Goal: Information Seeking & Learning: Learn about a topic

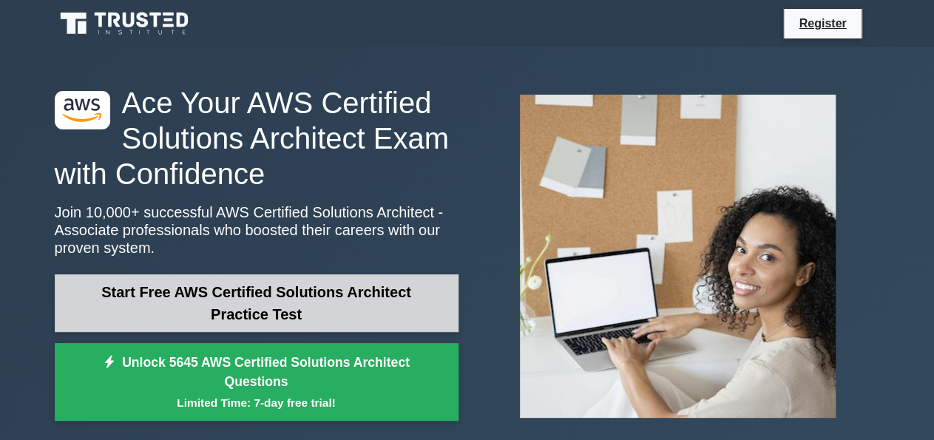
click at [218, 298] on link "Start Free AWS Certified Solutions Architect Practice Test" at bounding box center [257, 303] width 404 height 58
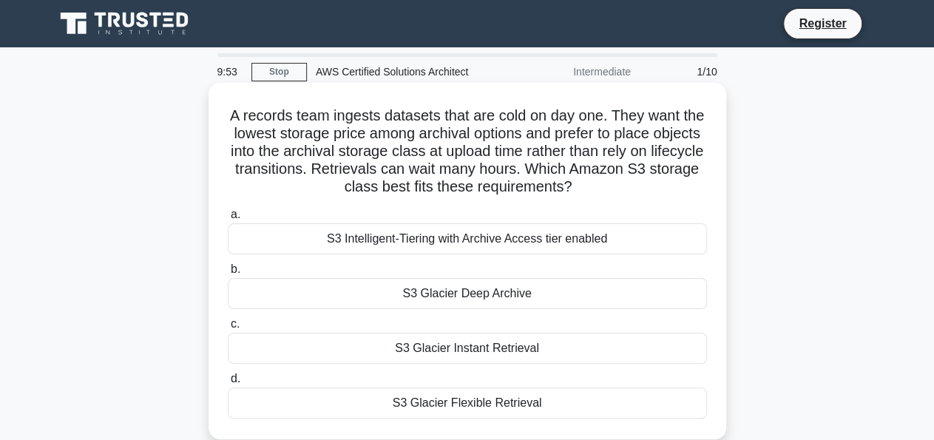
click at [408, 206] on div "a. S3 Intelligent-Tiering with Archive Access tier enabled b. S3 Glacier Deep A…" at bounding box center [467, 312] width 497 height 219
click at [405, 242] on div "S3 Intelligent-Tiering with Archive Access tier enabled" at bounding box center [467, 238] width 479 height 31
click at [228, 220] on input "a. S3 Intelligent-Tiering with Archive Access tier enabled" at bounding box center [228, 215] width 0 height 10
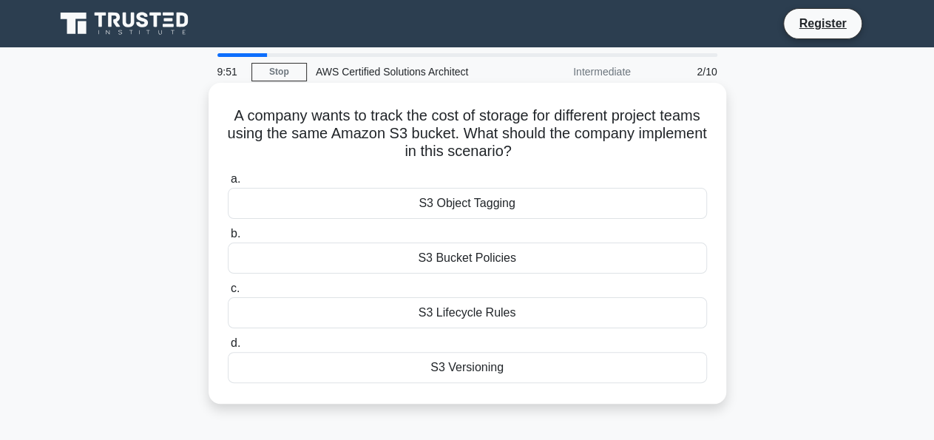
click at [431, 280] on div "a. S3 Object Tagging b. S3 Bucket Policies c. d." at bounding box center [467, 276] width 497 height 219
click at [425, 304] on div "S3 Lifecycle Rules" at bounding box center [467, 312] width 479 height 31
click at [228, 294] on input "c. S3 Lifecycle Rules" at bounding box center [228, 289] width 0 height 10
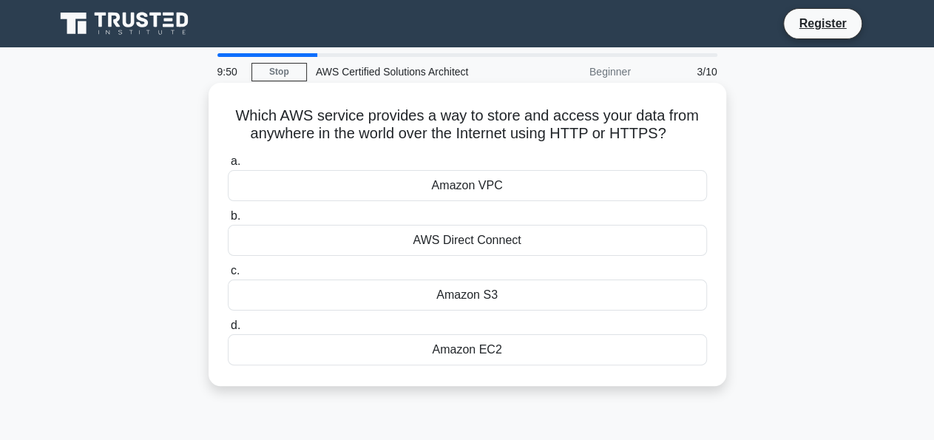
click at [463, 304] on div "Amazon S3" at bounding box center [467, 295] width 479 height 31
click at [228, 276] on input "c. Amazon S3" at bounding box center [228, 271] width 0 height 10
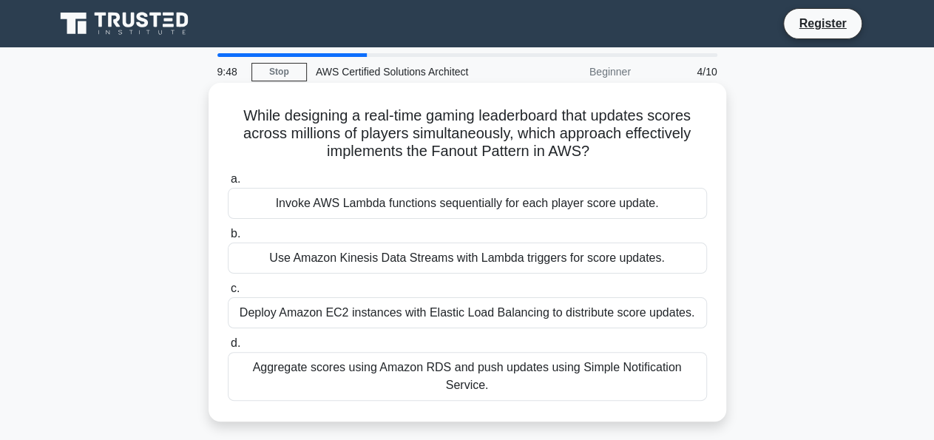
click at [482, 317] on div "Deploy Amazon EC2 instances with Elastic Load Balancing to distribute score upd…" at bounding box center [467, 312] width 479 height 31
click at [228, 294] on input "c. Deploy Amazon EC2 instances with Elastic Load Balancing to distribute score …" at bounding box center [228, 289] width 0 height 10
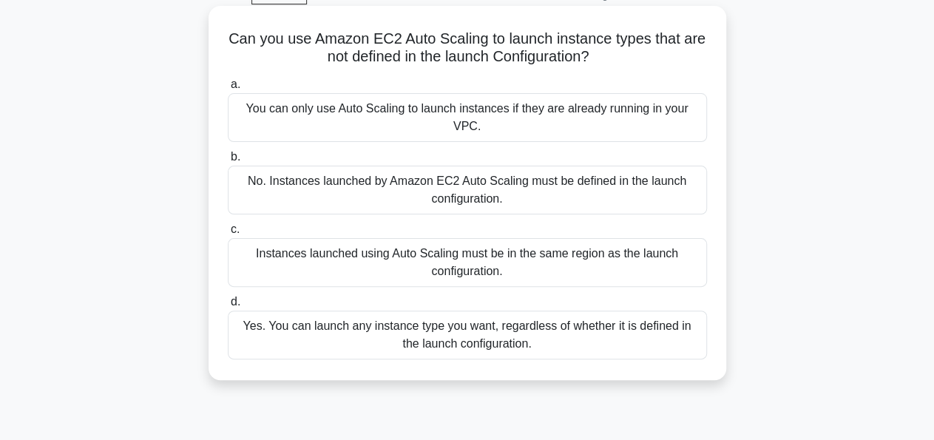
click at [445, 317] on div "Yes. You can launch any instance type you want, regardless of whether it is def…" at bounding box center [467, 335] width 479 height 49
click at [228, 307] on input "d. Yes. You can launch any instance type you want, regardless of whether it is …" at bounding box center [228, 302] width 0 height 10
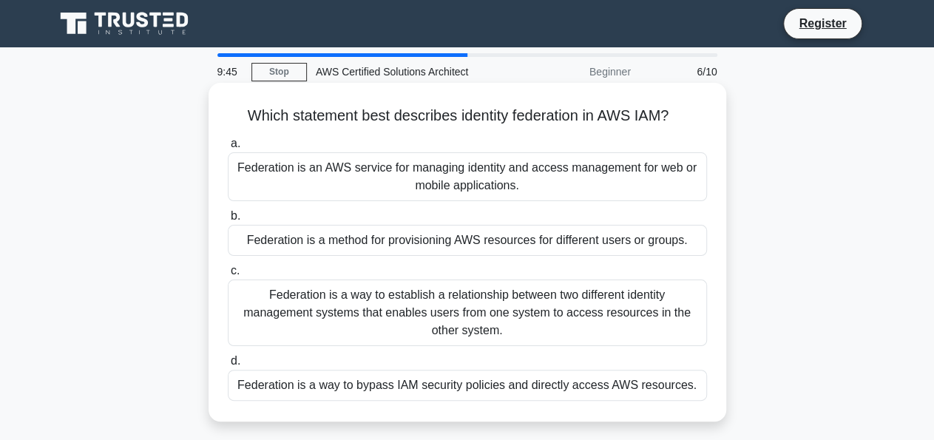
click at [464, 233] on div "Federation is a method for provisioning AWS resources for different users or gr…" at bounding box center [467, 240] width 479 height 31
click at [228, 221] on input "b. Federation is a method for provisioning AWS resources for different users or…" at bounding box center [228, 217] width 0 height 10
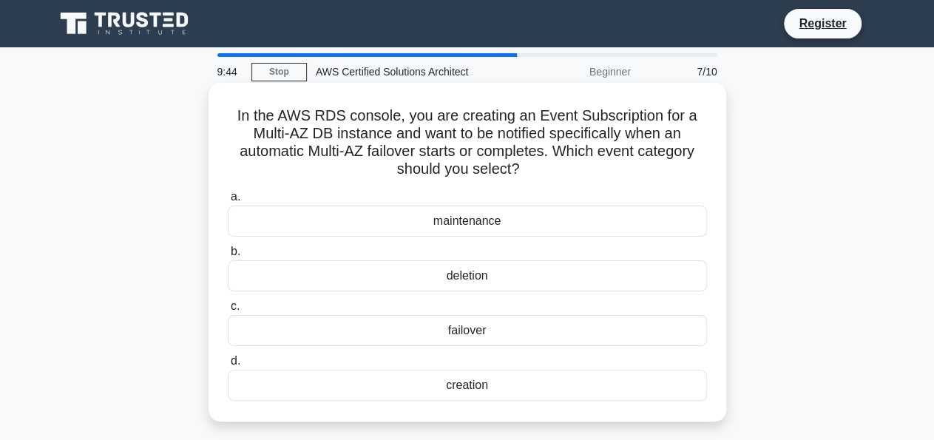
click at [451, 300] on label "c. failover" at bounding box center [467, 321] width 479 height 49
click at [228, 302] on input "c. failover" at bounding box center [228, 307] width 0 height 10
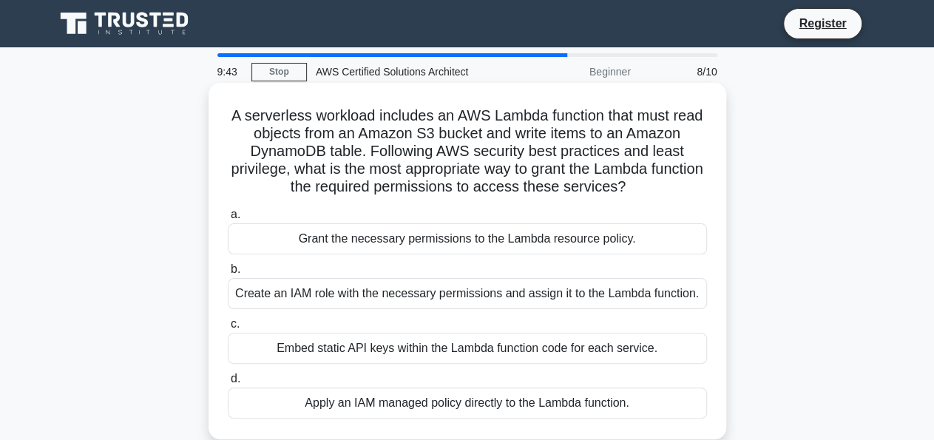
click at [437, 346] on div "Embed static API keys within the Lambda function code for each service." at bounding box center [467, 348] width 479 height 31
click at [228, 329] on input "c. Embed static API keys within the Lambda function code for each service." at bounding box center [228, 325] width 0 height 10
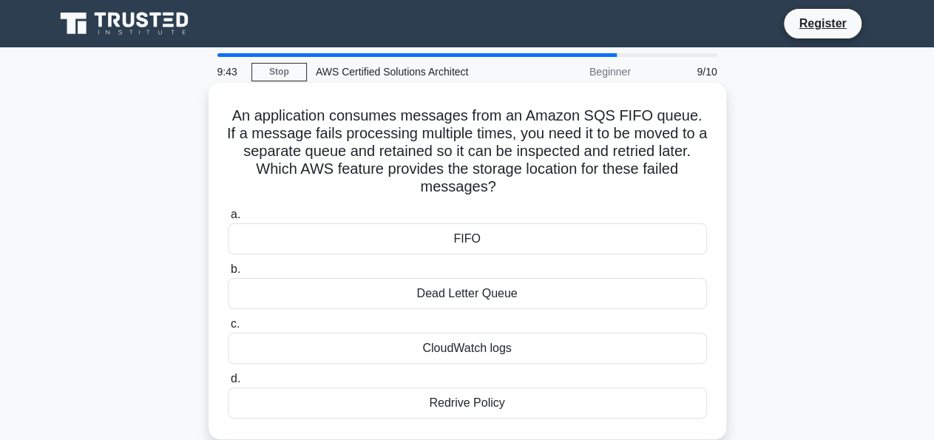
click at [451, 402] on div "Redrive Policy" at bounding box center [467, 403] width 479 height 31
click at [228, 384] on input "d. Redrive Policy" at bounding box center [228, 379] width 0 height 10
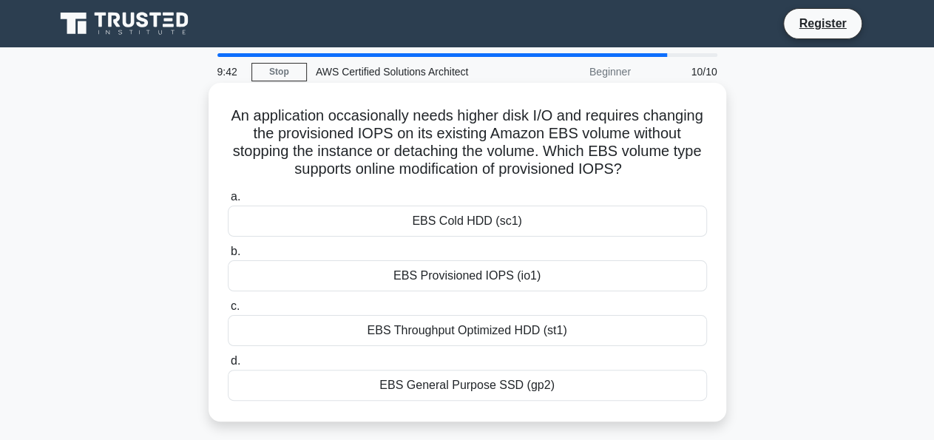
click at [482, 341] on div "EBS Throughput Optimized HDD (st1)" at bounding box center [467, 330] width 479 height 31
click at [228, 311] on input "c. EBS Throughput Optimized HDD (st1)" at bounding box center [228, 307] width 0 height 10
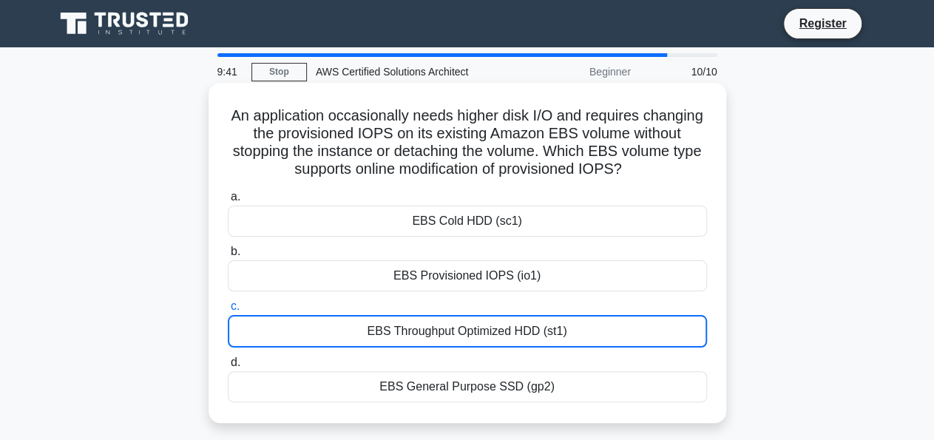
click at [385, 269] on div "EBS Provisioned IOPS (io1)" at bounding box center [467, 275] width 479 height 31
click at [228, 257] on input "b. EBS Provisioned IOPS (io1)" at bounding box center [228, 252] width 0 height 10
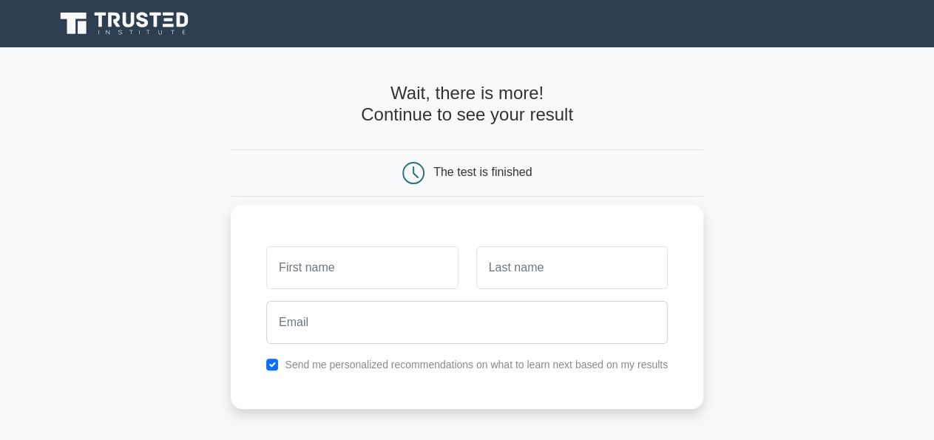
click at [342, 263] on input "text" at bounding box center [362, 267] width 192 height 43
type input "Nishanth"
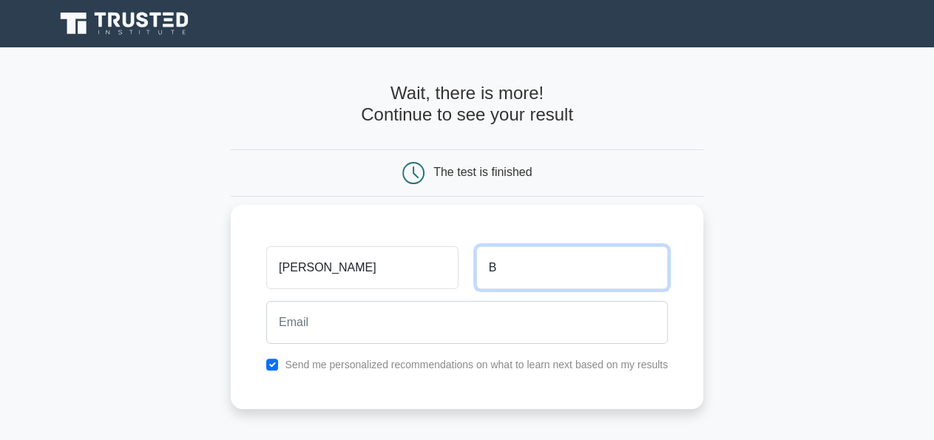
type input "B"
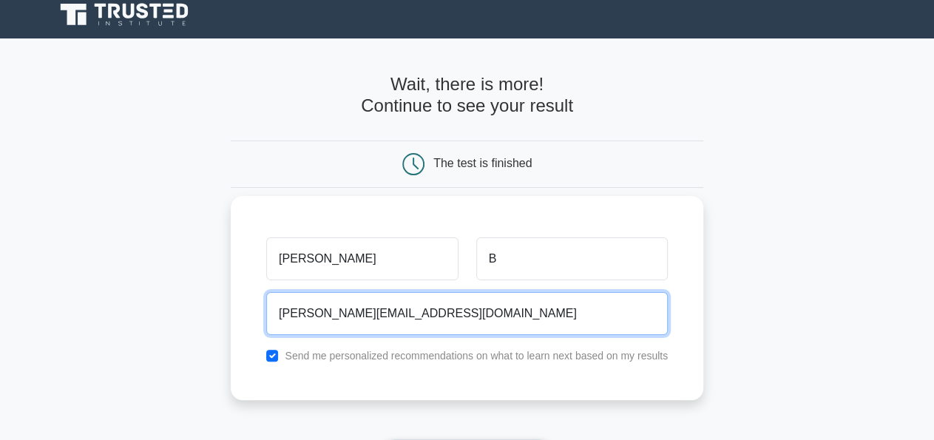
scroll to position [231, 0]
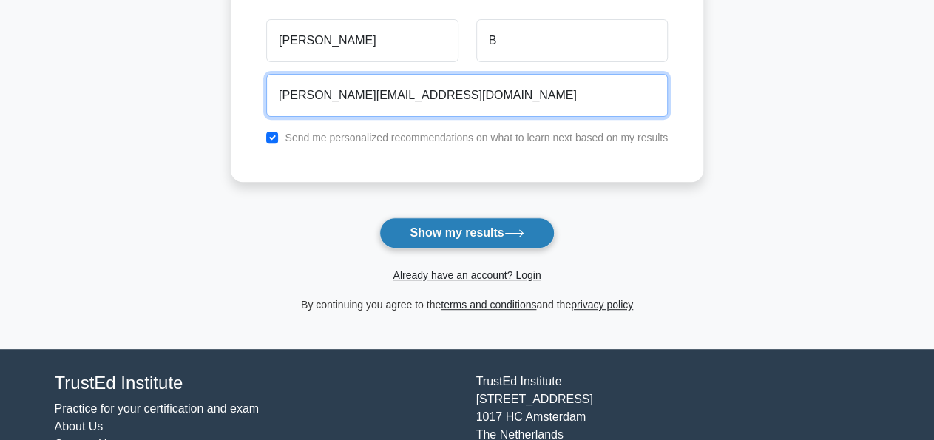
type input "nishanth.7557@gmail.com"
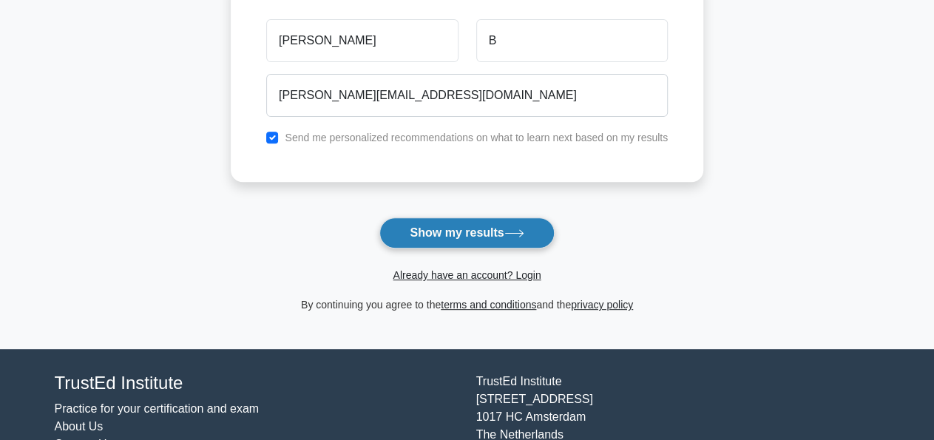
click at [464, 235] on button "Show my results" at bounding box center [467, 233] width 175 height 31
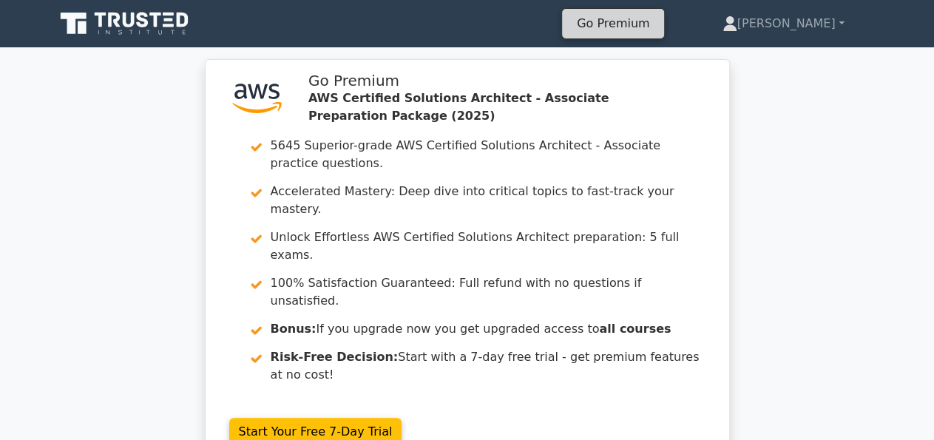
click at [650, 19] on link "Go Premium" at bounding box center [613, 23] width 90 height 20
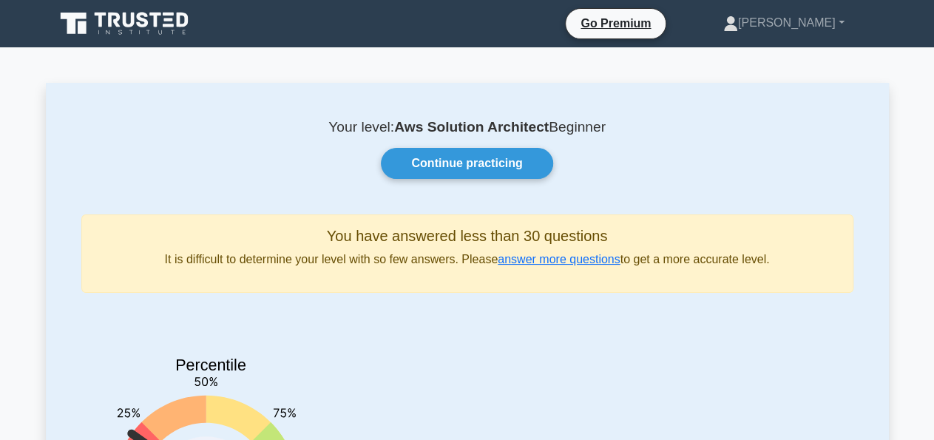
click at [145, 24] on icon at bounding box center [143, 20] width 12 height 16
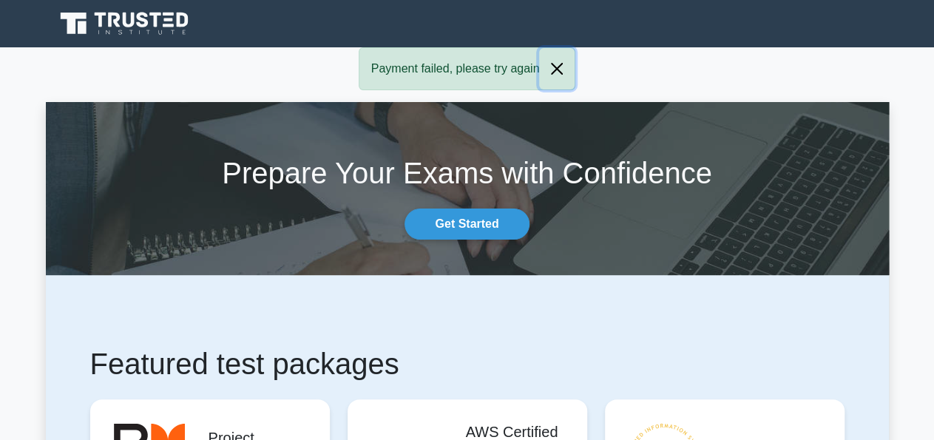
click at [565, 74] on button "Close" at bounding box center [557, 68] width 36 height 41
